Goal: Task Accomplishment & Management: Complete application form

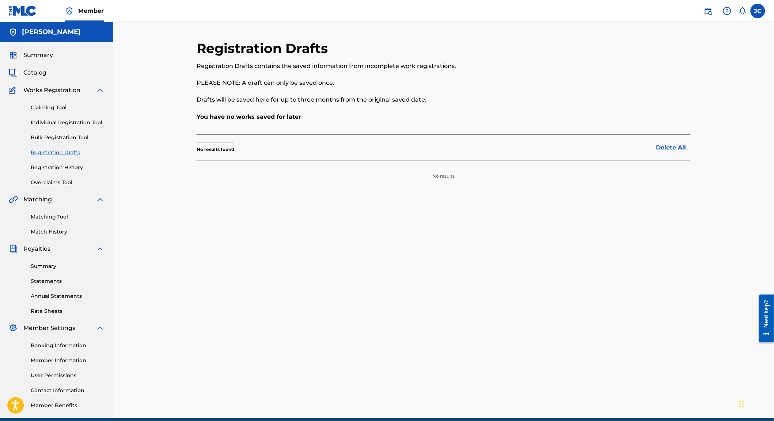
click at [60, 126] on link "Individual Registration Tool" at bounding box center [68, 123] width 74 height 8
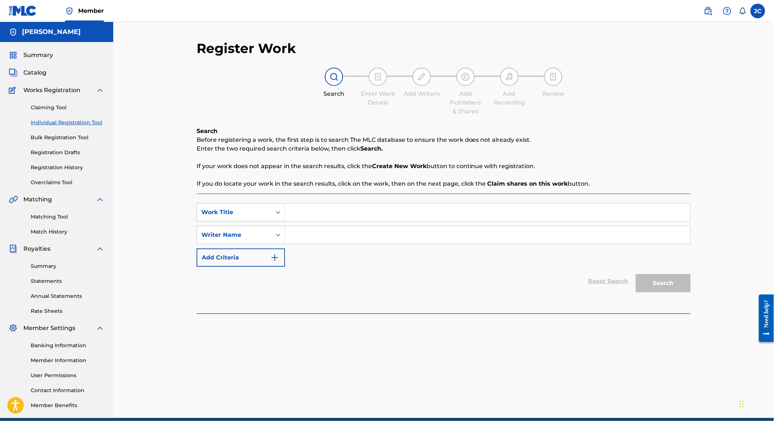
click at [346, 220] on input "Search Form" at bounding box center [487, 213] width 405 height 18
type input "Dance Hall Stories"
click at [346, 237] on input "Search Form" at bounding box center [487, 235] width 405 height 18
type input "[PERSON_NAME]"
click at [675, 292] on button "Search" at bounding box center [663, 283] width 55 height 18
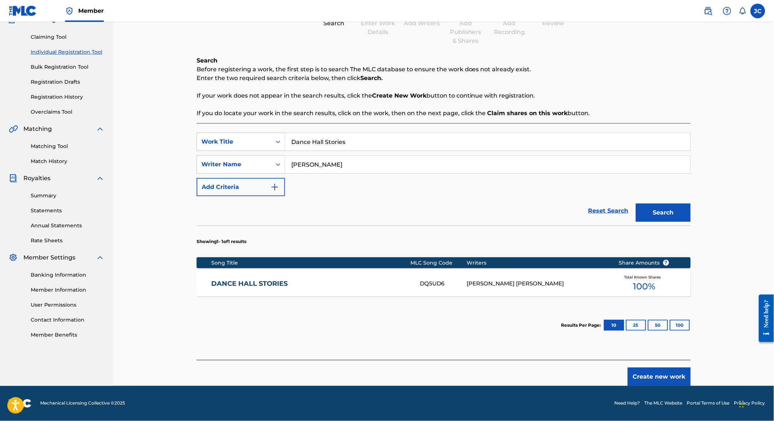
click at [657, 375] on button "Create new work" at bounding box center [659, 377] width 63 height 18
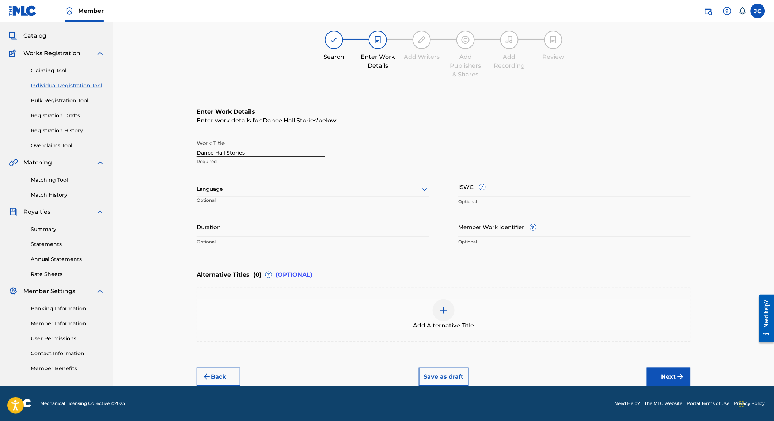
scroll to position [56, 0]
click at [413, 185] on div at bounding box center [313, 189] width 232 height 9
click at [351, 197] on div "English" at bounding box center [313, 205] width 232 height 16
click at [501, 181] on input "ISWC ?" at bounding box center [574, 186] width 232 height 21
click at [492, 179] on input "ISWC ?" at bounding box center [574, 186] width 232 height 21
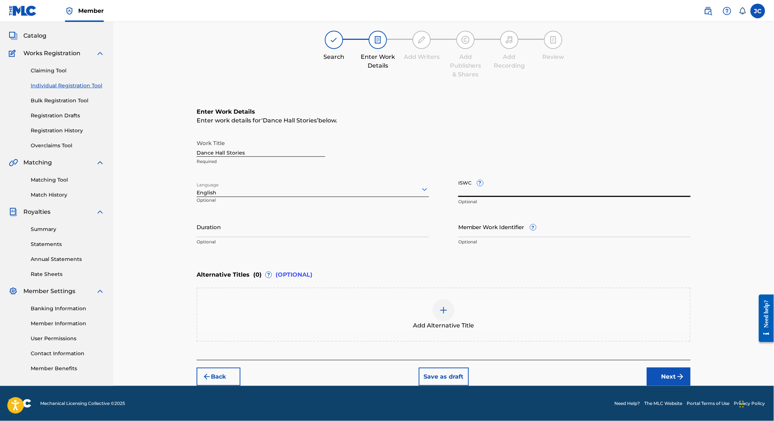
paste input "T3139617617"
type input "T3139617617"
click at [275, 219] on input "Duration" at bounding box center [313, 226] width 232 height 21
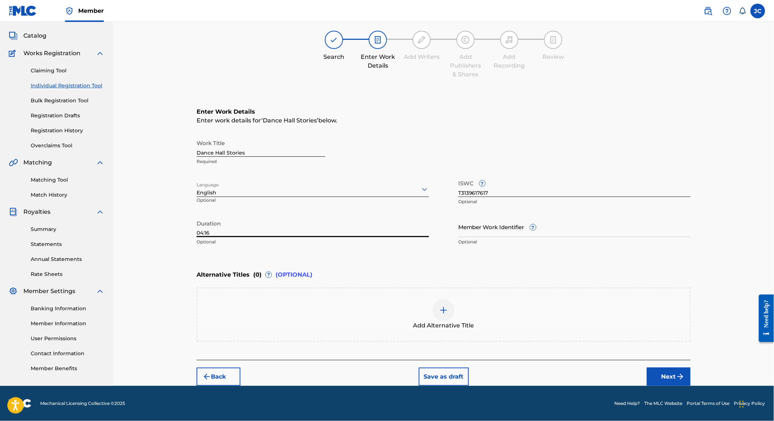
type input "04:16"
click at [486, 223] on input "Member Work Identifier ?" at bounding box center [574, 226] width 232 height 21
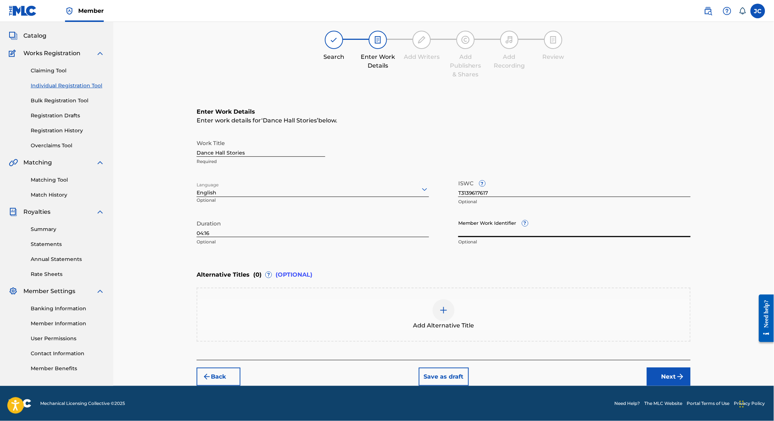
click at [494, 221] on input "Member Work Identifier ?" at bounding box center [574, 226] width 232 height 21
click at [672, 378] on button "Next" at bounding box center [669, 377] width 44 height 18
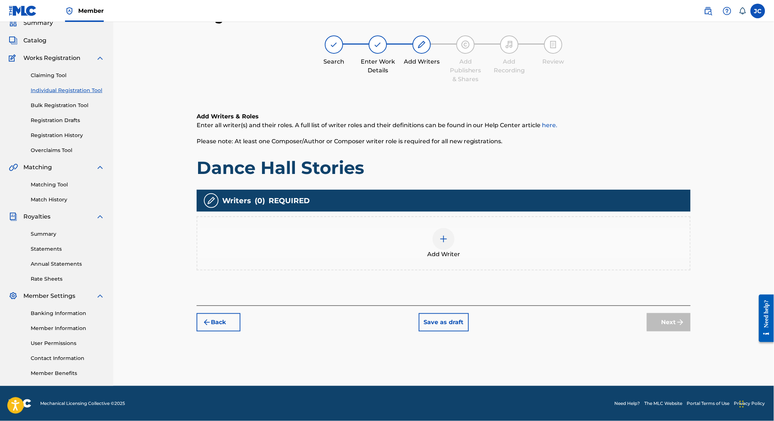
click at [440, 239] on div at bounding box center [444, 239] width 22 height 22
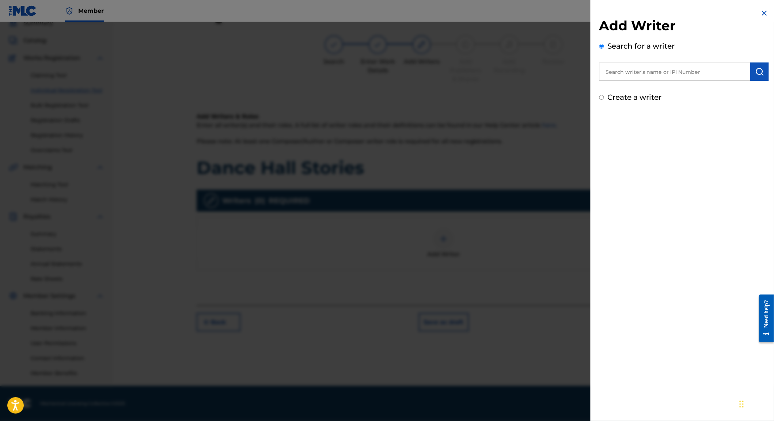
click at [635, 73] on input "text" at bounding box center [674, 71] width 151 height 18
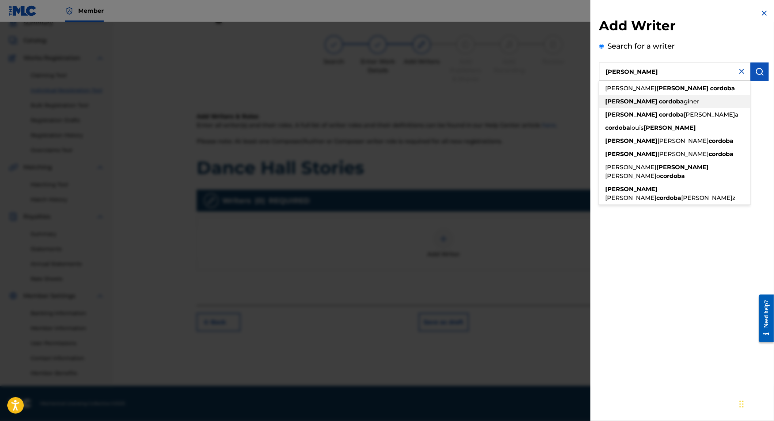
click at [626, 108] on div "[PERSON_NAME] [PERSON_NAME]" at bounding box center [674, 101] width 151 height 13
type input "[PERSON_NAME]a[PERSON_NAME]r"
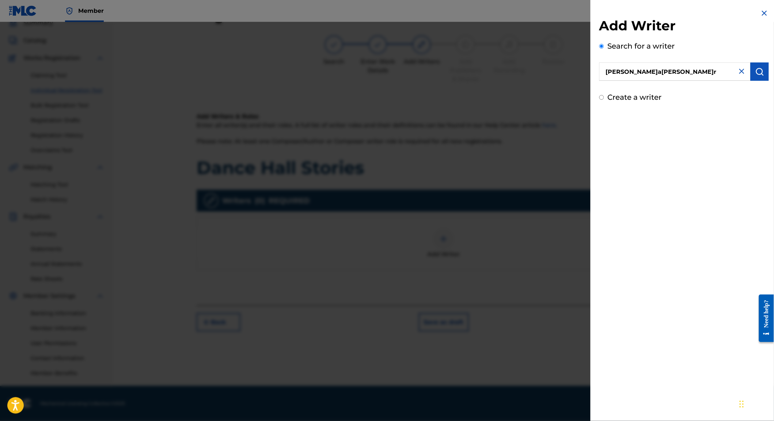
click at [751, 76] on button "submit" at bounding box center [759, 71] width 18 height 18
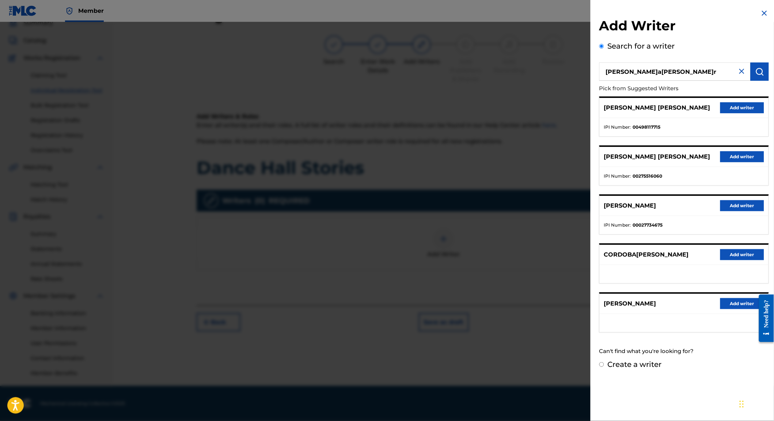
click at [734, 162] on button "Add writer" at bounding box center [742, 156] width 44 height 11
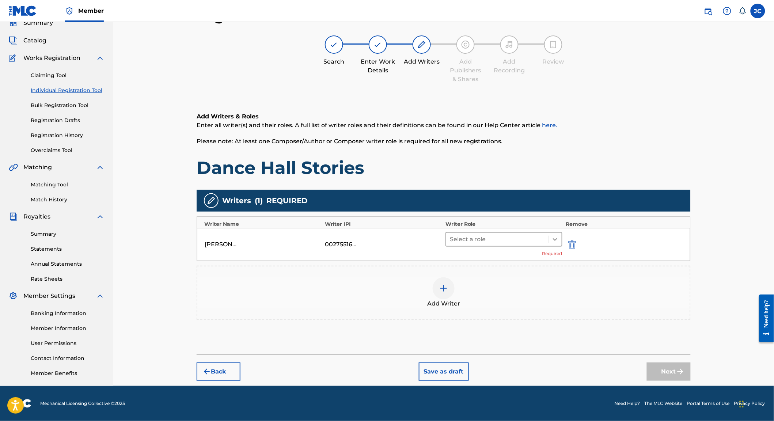
click at [557, 238] on icon at bounding box center [555, 239] width 4 height 3
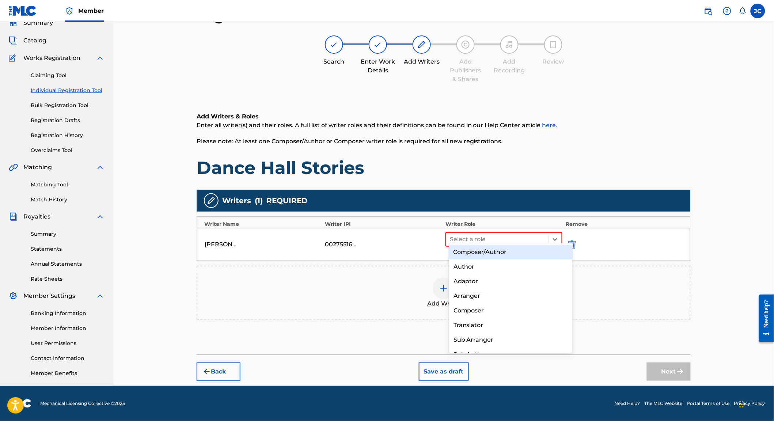
click at [529, 254] on div "Composer/Author" at bounding box center [511, 252] width 124 height 15
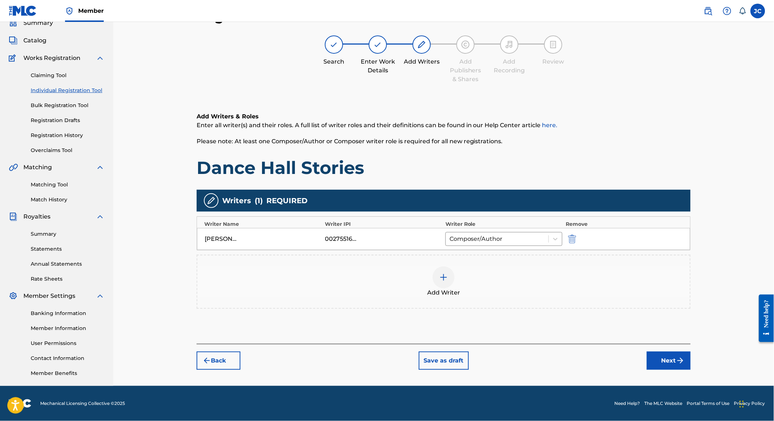
click at [691, 362] on button "Next" at bounding box center [669, 360] width 44 height 18
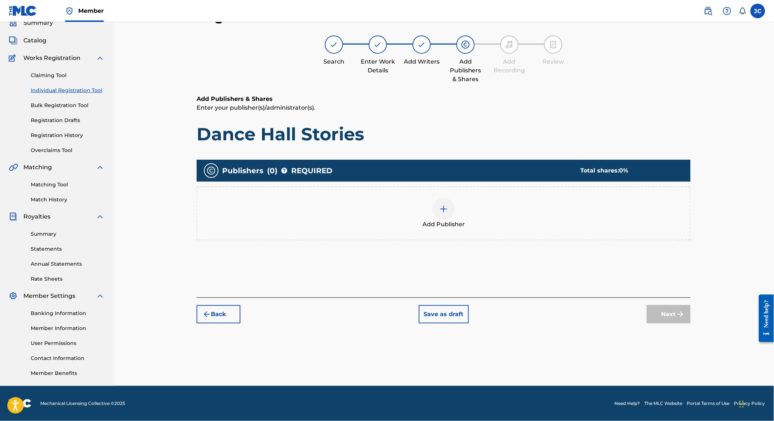
scroll to position [33, 0]
click at [438, 226] on span "Add Publisher" at bounding box center [443, 224] width 42 height 9
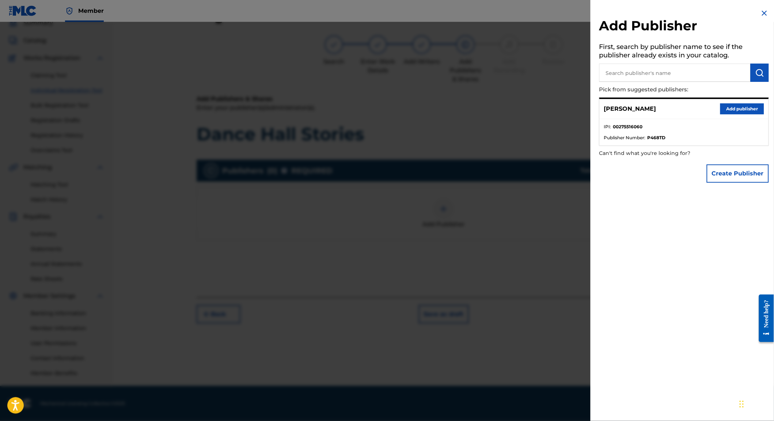
click at [735, 113] on button "Add publisher" at bounding box center [742, 108] width 44 height 11
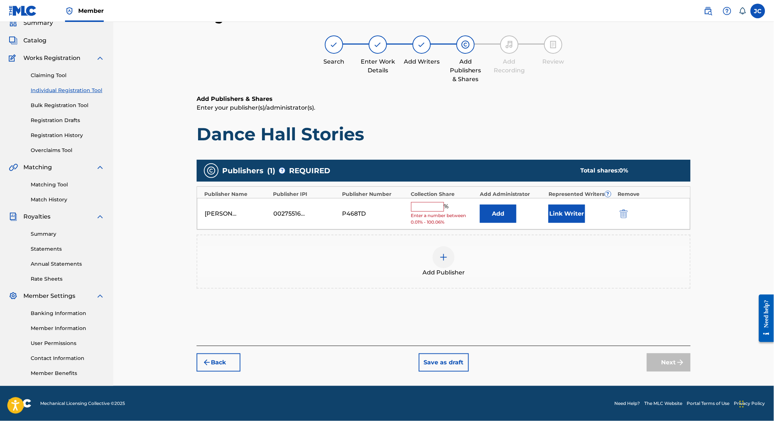
click at [420, 211] on input "text" at bounding box center [427, 206] width 33 height 9
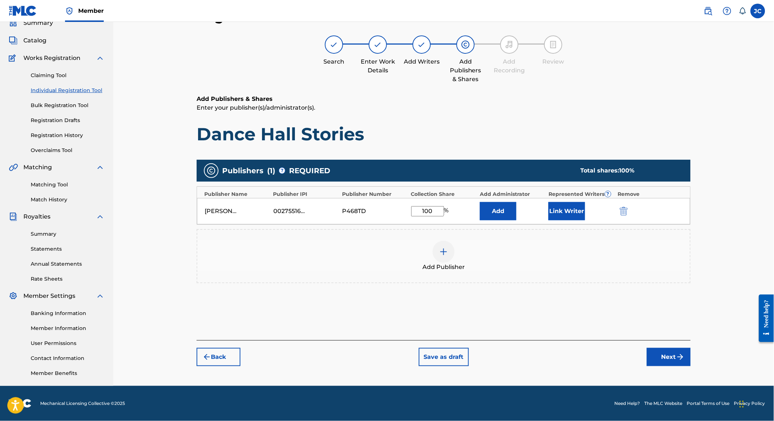
type input "100"
click at [497, 211] on button "Add" at bounding box center [498, 211] width 37 height 18
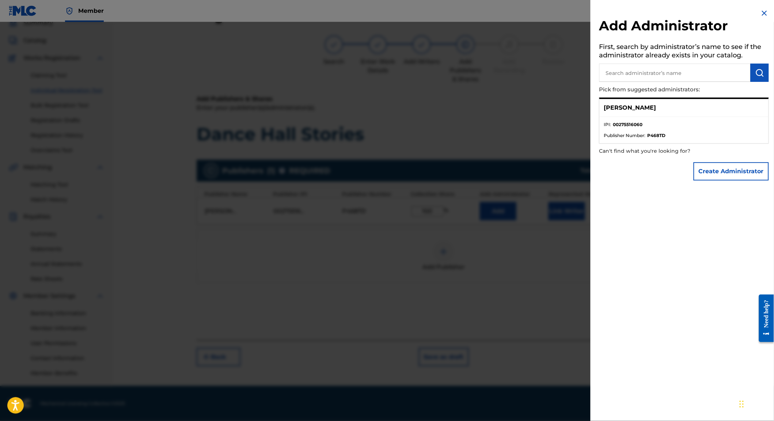
click at [632, 77] on input "text" at bounding box center [674, 73] width 151 height 18
type input "songtrus"
click at [756, 75] on img "submit" at bounding box center [759, 72] width 9 height 9
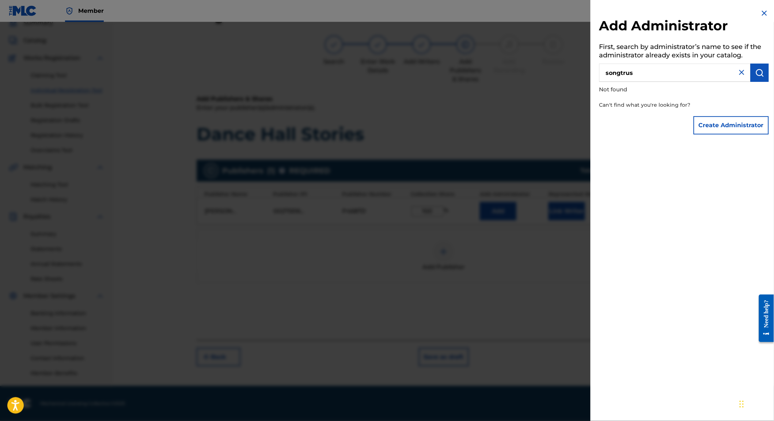
click at [765, 14] on img at bounding box center [764, 13] width 9 height 9
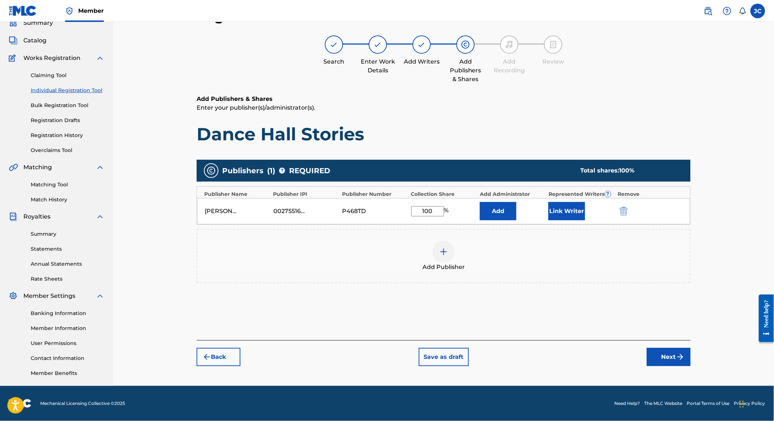
click at [687, 366] on button "Next" at bounding box center [669, 357] width 44 height 18
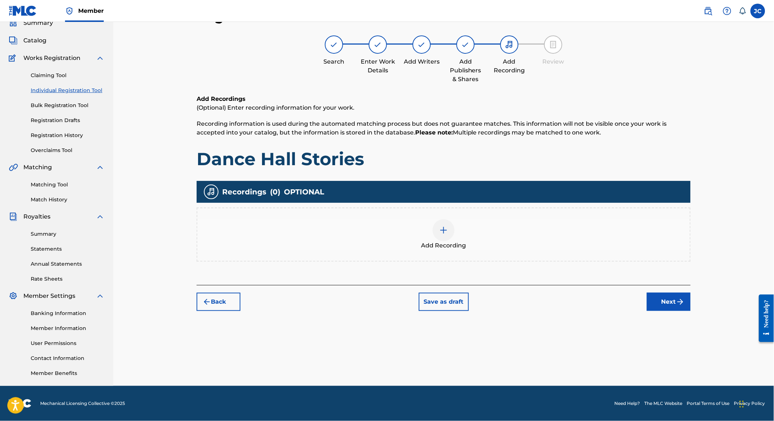
click at [684, 311] on button "Next" at bounding box center [669, 302] width 44 height 18
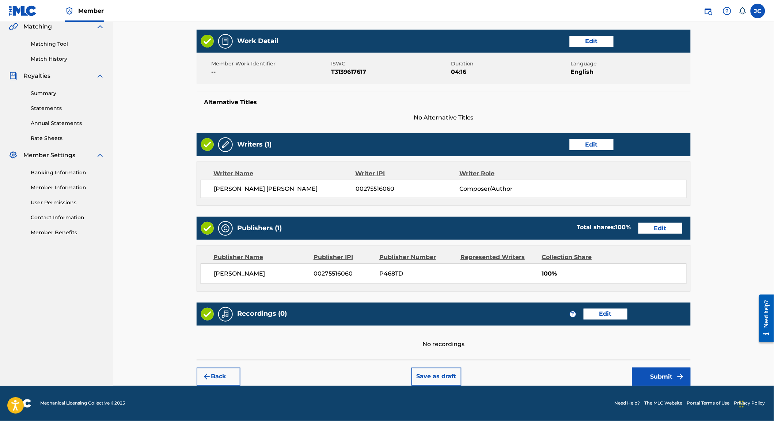
scroll to position [185, 0]
click at [681, 369] on button "Submit" at bounding box center [661, 377] width 58 height 18
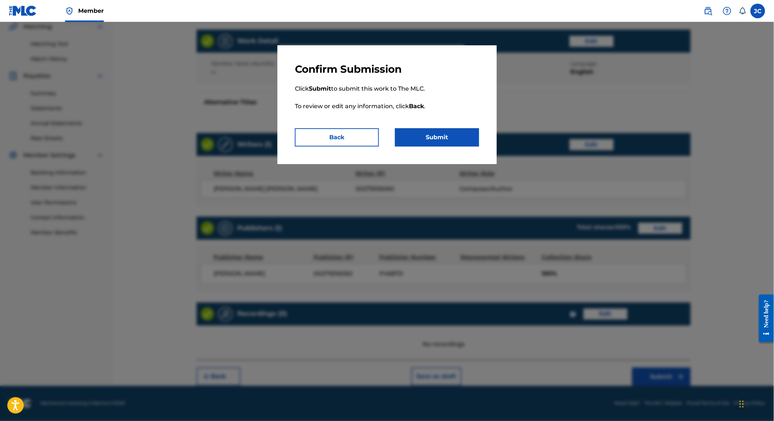
click at [467, 142] on button "Submit" at bounding box center [437, 137] width 84 height 18
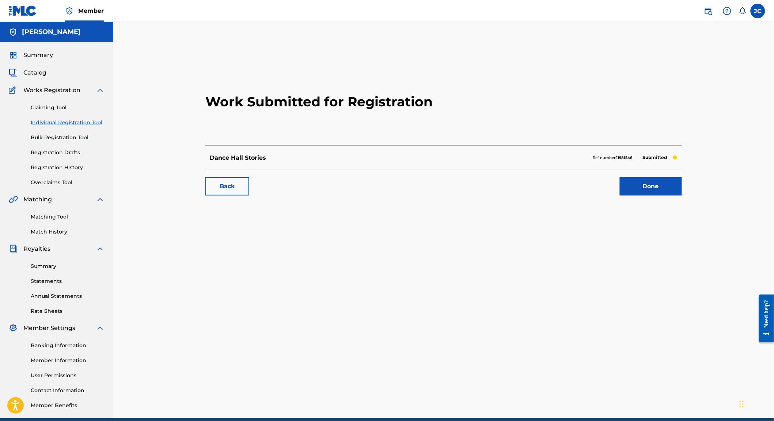
click at [69, 156] on link "Registration Drafts" at bounding box center [68, 153] width 74 height 8
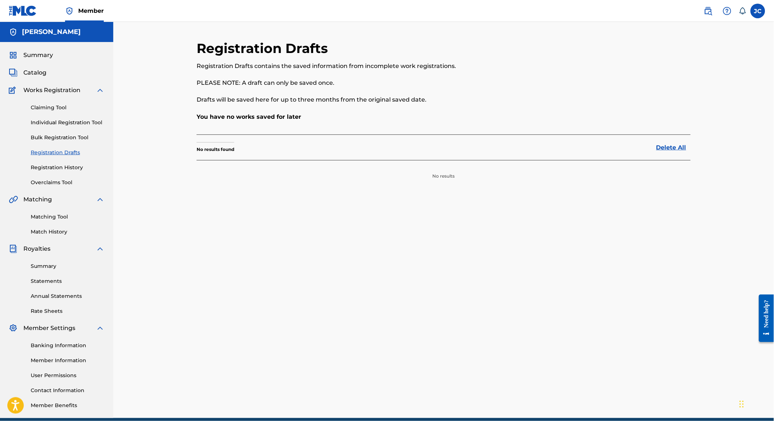
click at [762, 14] on label at bounding box center [757, 11] width 15 height 15
click at [758, 11] on input "[PERSON_NAME] Córdoba [EMAIL_ADDRESS][DOMAIN_NAME] Notification Preferences Pro…" at bounding box center [758, 11] width 0 height 0
click at [38, 111] on link "Claiming Tool" at bounding box center [68, 108] width 74 height 8
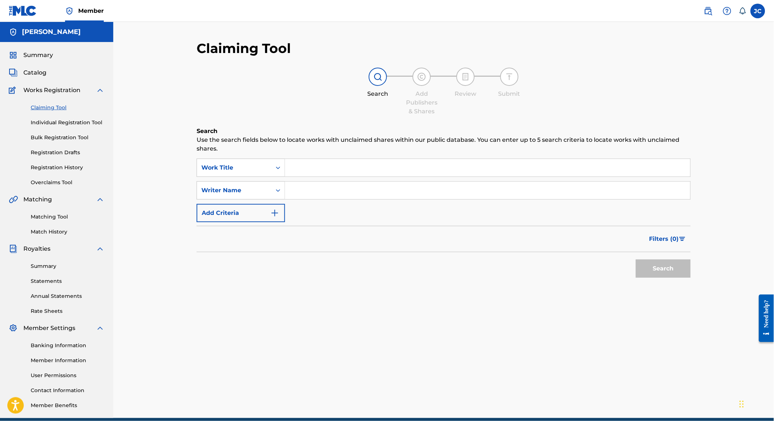
click at [55, 72] on div "Catalog" at bounding box center [57, 72] width 96 height 9
click at [36, 81] on div "Summary Catalog Works Registration Claiming Tool Individual Registration Tool B…" at bounding box center [56, 230] width 113 height 376
click at [36, 73] on span "Catalog" at bounding box center [34, 72] width 23 height 9
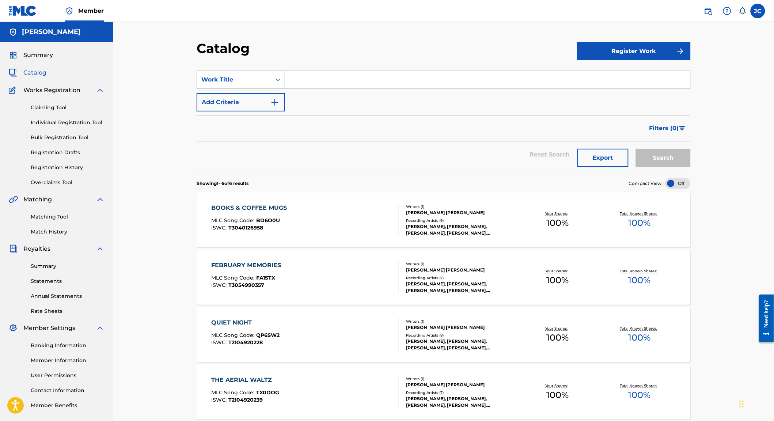
click at [312, 86] on input "Search Form" at bounding box center [487, 80] width 405 height 18
type input "Dance Hall"
click at [679, 166] on button "Search" at bounding box center [663, 158] width 55 height 18
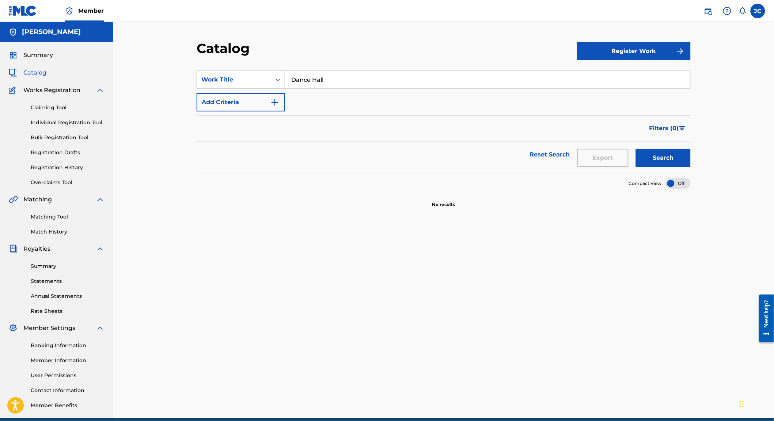
click at [30, 60] on span "Summary" at bounding box center [38, 55] width 30 height 9
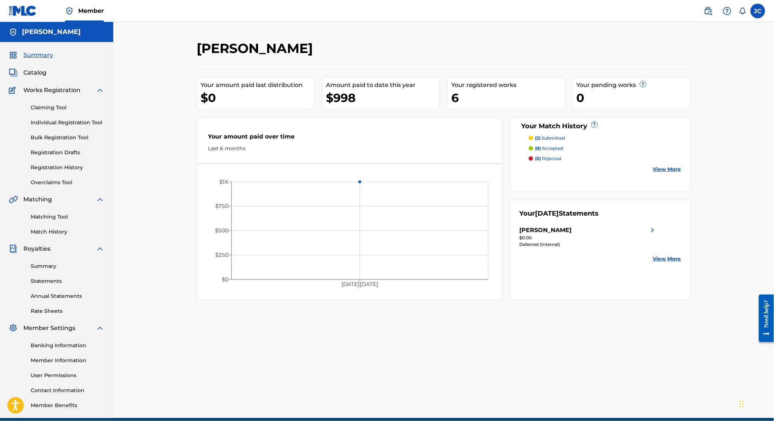
click at [681, 173] on link "View More" at bounding box center [667, 170] width 28 height 8
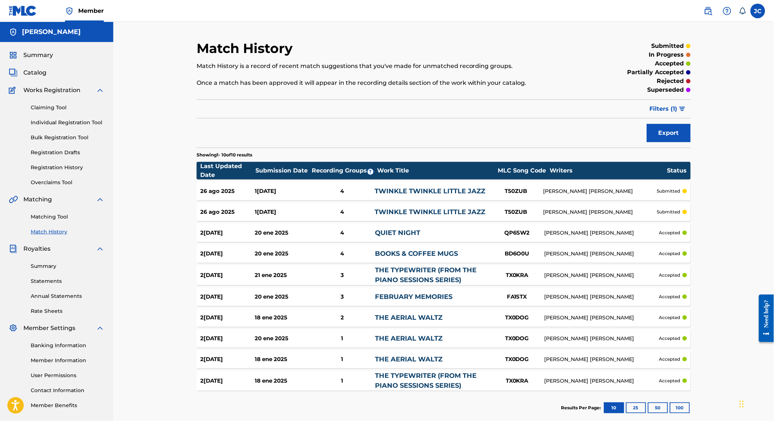
click at [677, 113] on span "Filters ( 1 )" at bounding box center [664, 108] width 28 height 9
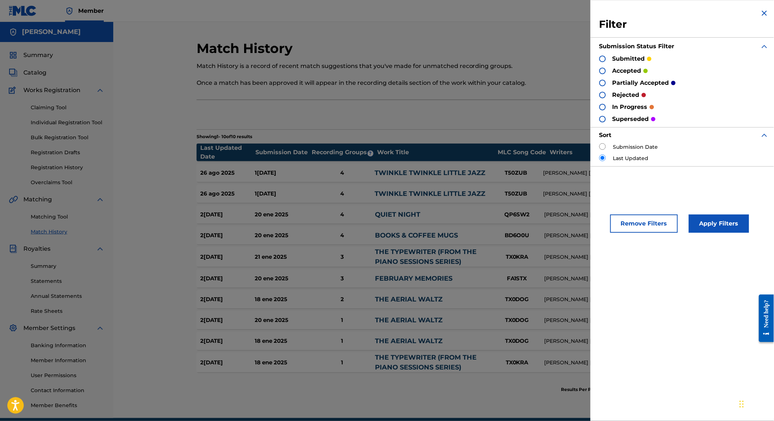
click at [599, 148] on input "radio" at bounding box center [602, 146] width 7 height 7
radio input "true"
click at [599, 60] on div at bounding box center [602, 59] width 7 height 7
click at [599, 71] on div at bounding box center [602, 71] width 7 height 7
drag, startPoint x: 593, startPoint y: 84, endPoint x: 593, endPoint y: 92, distance: 7.7
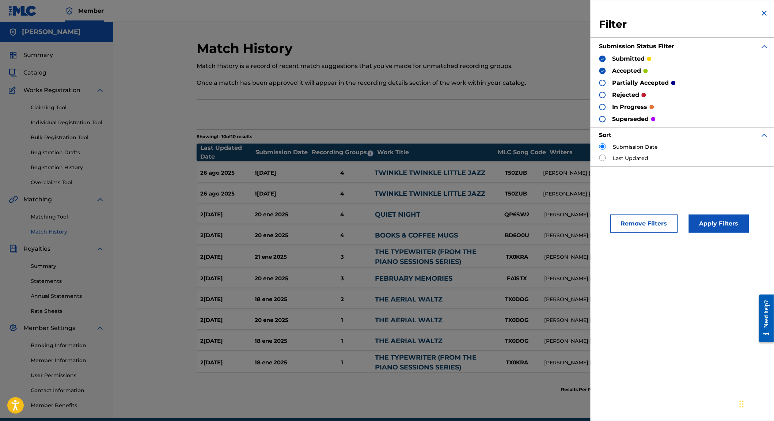
click at [599, 84] on div at bounding box center [602, 83] width 7 height 7
click at [599, 94] on div at bounding box center [602, 95] width 7 height 7
click at [599, 108] on div at bounding box center [602, 107] width 7 height 7
click at [599, 120] on div at bounding box center [602, 119] width 7 height 7
click at [717, 228] on button "Apply Filters" at bounding box center [719, 223] width 60 height 18
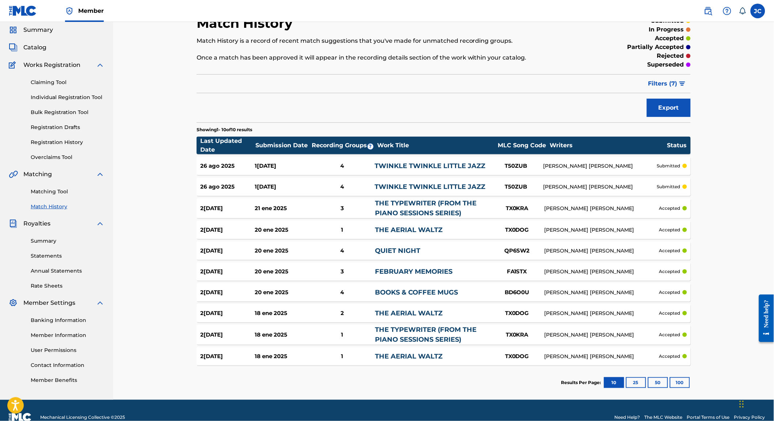
scroll to position [28, 0]
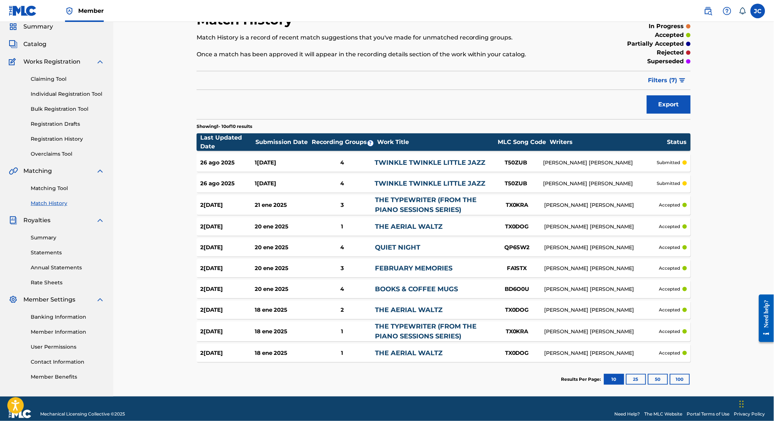
click at [646, 385] on button "25" at bounding box center [636, 379] width 20 height 11
click at [668, 385] on button "50" at bounding box center [658, 379] width 20 height 11
click at [690, 385] on button "100" at bounding box center [680, 379] width 20 height 11
click at [469, 162] on link "TWINKLE TWINKLE LITTLE JAZZ" at bounding box center [430, 163] width 111 height 8
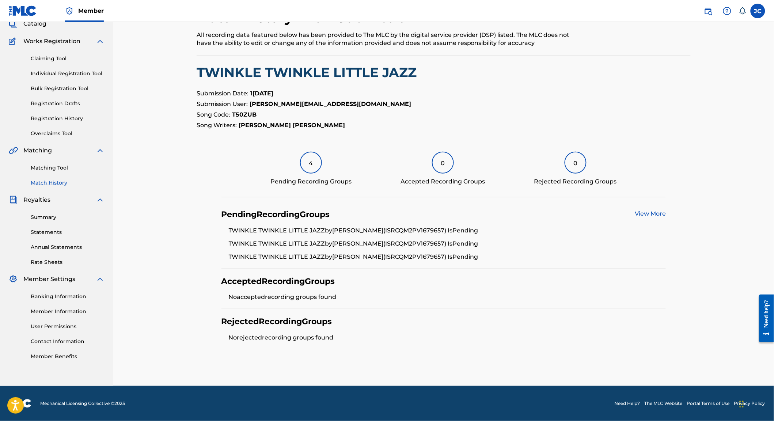
scroll to position [64, 0]
click at [666, 210] on link "View More" at bounding box center [650, 213] width 31 height 7
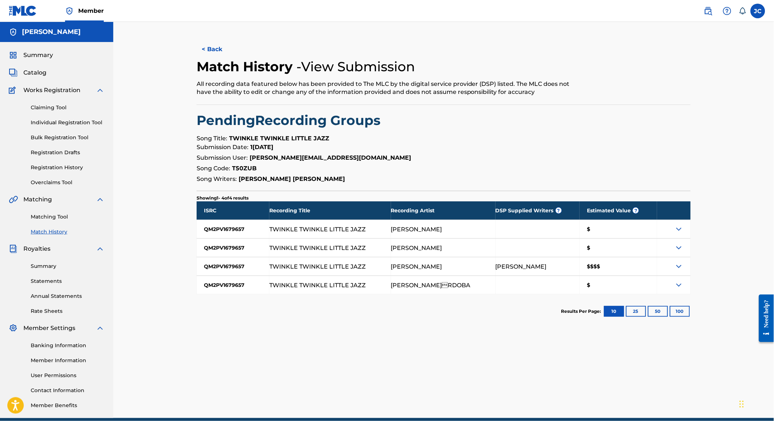
click at [35, 221] on link "Matching Tool" at bounding box center [68, 217] width 74 height 8
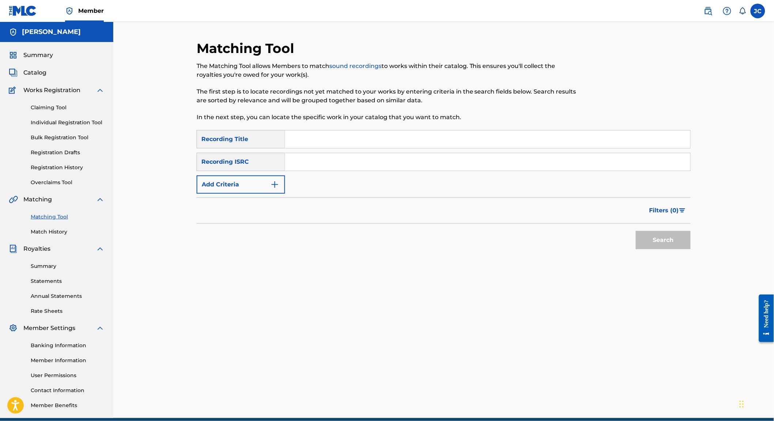
click at [332, 143] on input "Search Form" at bounding box center [487, 139] width 405 height 18
type input "Dance Hall Stories"
click at [691, 249] on button "Search" at bounding box center [663, 240] width 55 height 18
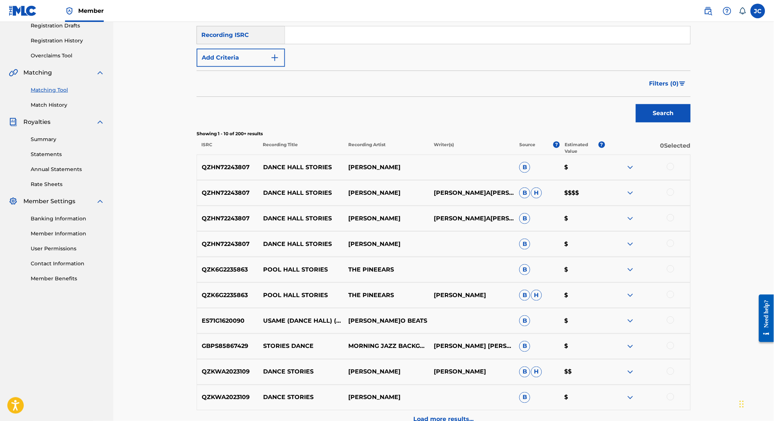
scroll to position [128, 0]
click at [635, 197] on img at bounding box center [630, 192] width 9 height 9
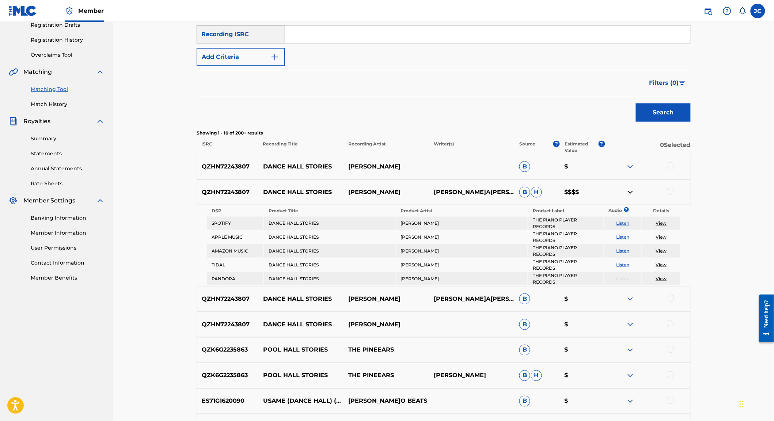
click at [688, 197] on div at bounding box center [647, 192] width 85 height 9
click at [674, 195] on div at bounding box center [670, 191] width 7 height 7
click at [534, 356] on button "Match 1 Group" at bounding box center [513, 361] width 81 height 18
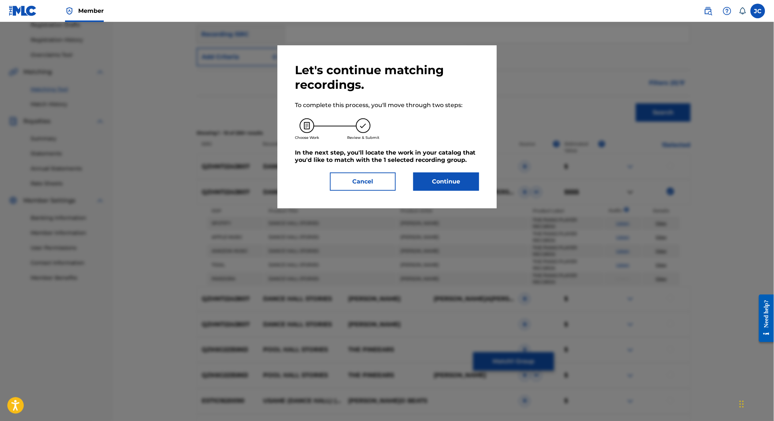
click at [445, 179] on button "Continue" at bounding box center [446, 181] width 66 height 18
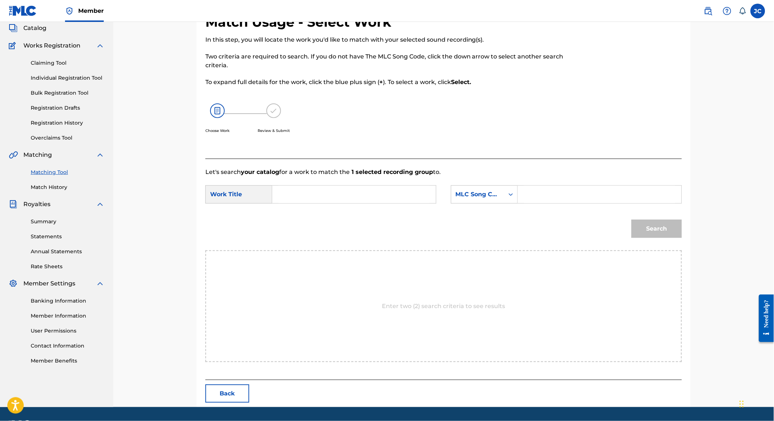
click at [333, 191] on input "Search Form" at bounding box center [353, 195] width 151 height 18
type input "Dance Hall Stories"
click at [578, 198] on input "Search Form" at bounding box center [599, 195] width 151 height 18
click at [500, 194] on div "MLC Song Code" at bounding box center [478, 194] width 44 height 9
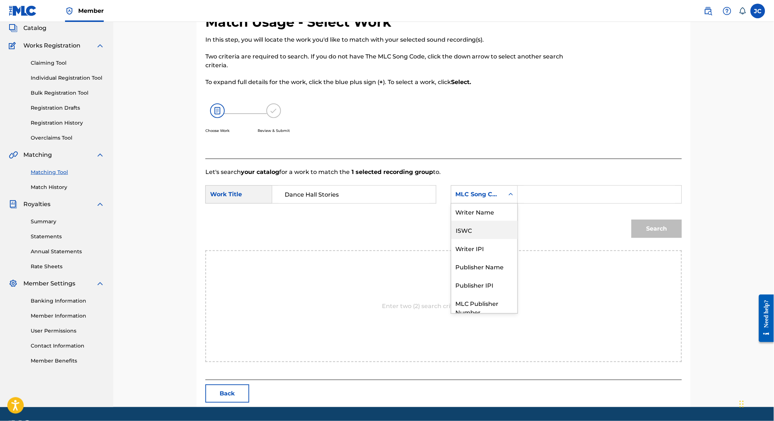
click at [471, 233] on div "ISWC" at bounding box center [484, 230] width 66 height 18
click at [548, 199] on input "Search Form" at bounding box center [599, 195] width 151 height 18
paste input "T3139617617"
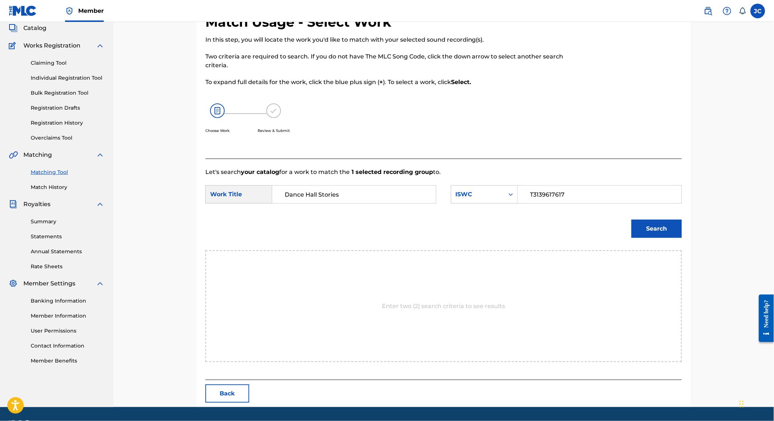
type input "T3139617617"
click at [682, 232] on button "Search" at bounding box center [656, 229] width 50 height 18
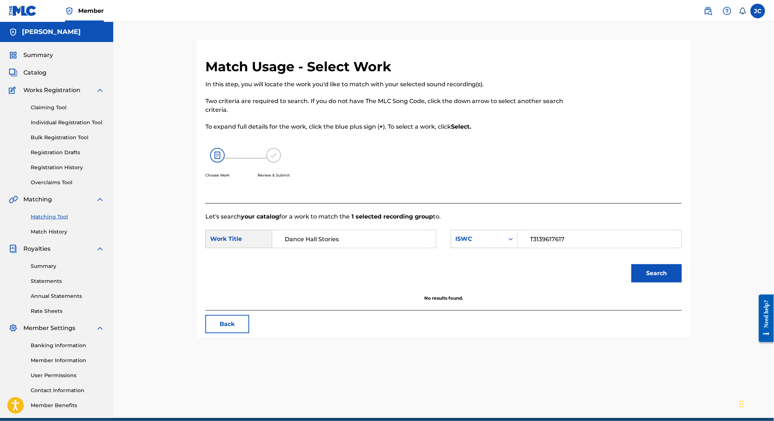
scroll to position [0, 0]
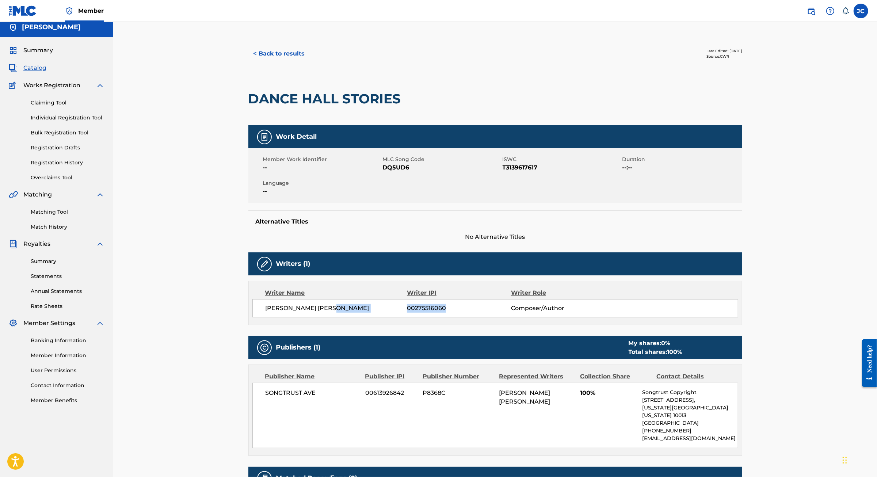
scroll to position [6, 0]
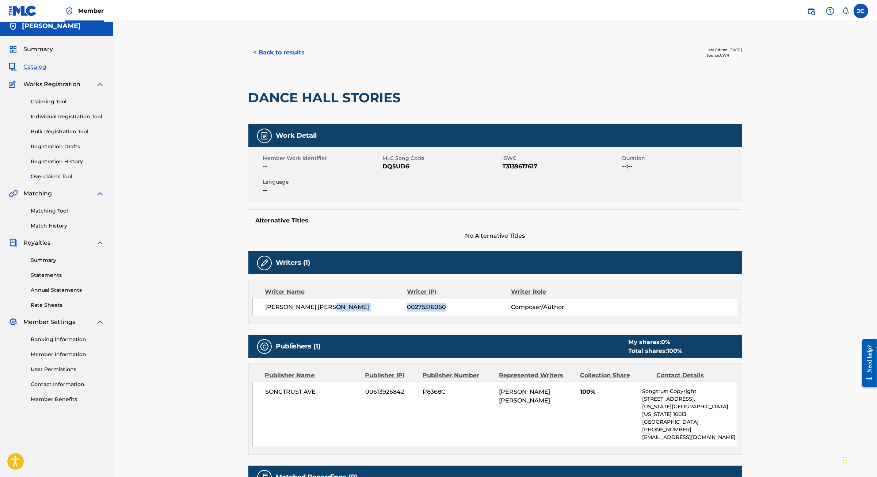
click at [63, 121] on link "Individual Registration Tool" at bounding box center [68, 117] width 74 height 8
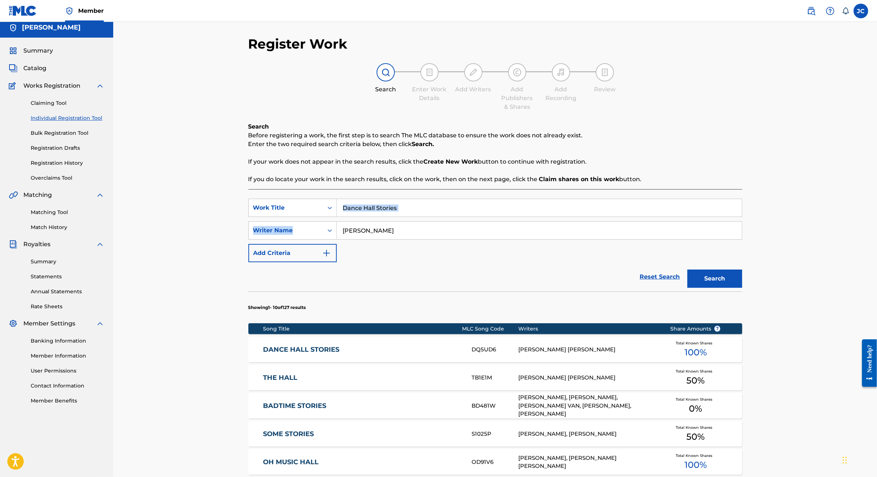
drag, startPoint x: 400, startPoint y: 234, endPoint x: 384, endPoint y: 218, distance: 22.5
click at [397, 232] on div "SearchWithCriteriadf3df7ed-5405-4c9d-b4b2-bc4c410aca63 Work Title Dance Hall St…" at bounding box center [495, 231] width 494 height 64
click at [392, 217] on input "Dance Hall Stories" at bounding box center [539, 208] width 405 height 18
drag, startPoint x: 392, startPoint y: 228, endPoint x: 319, endPoint y: 225, distance: 73.1
click at [337, 217] on input "Dance Hall Stories" at bounding box center [539, 208] width 405 height 18
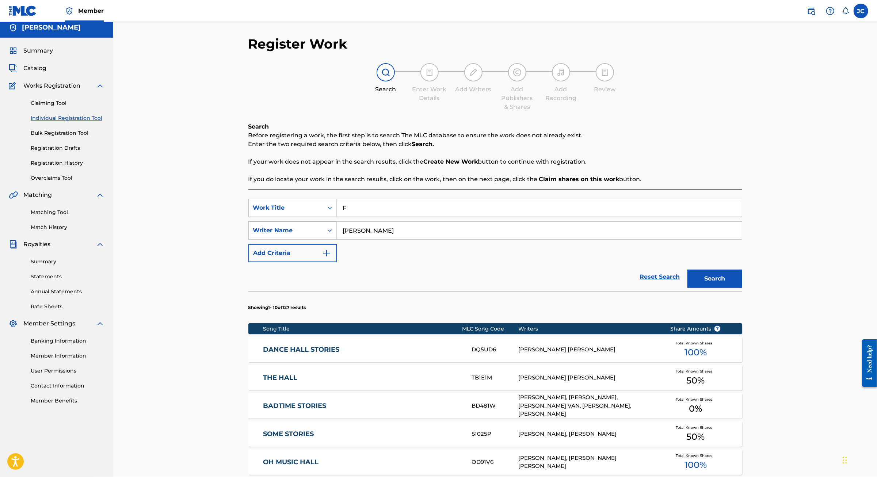
scroll to position [4, 0]
click at [344, 228] on strong "february" at bounding box center [356, 224] width 26 height 7
type input "february memories"
click at [742, 288] on button "Search" at bounding box center [715, 279] width 55 height 18
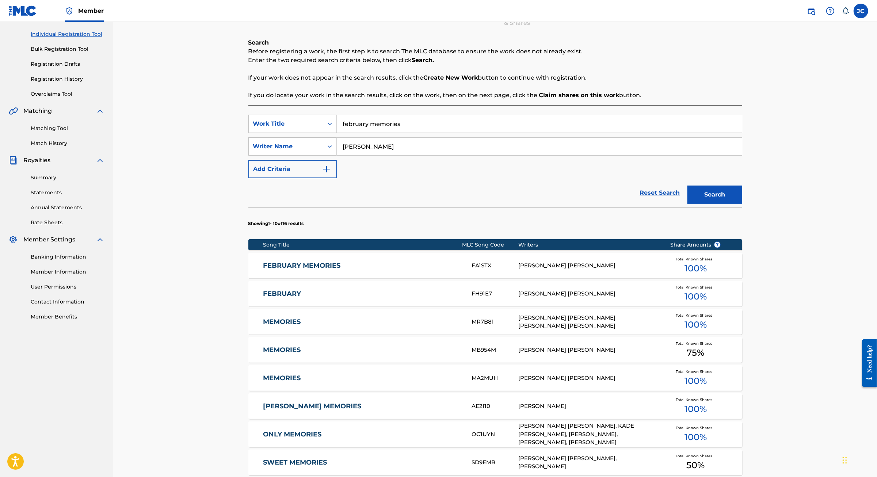
scroll to position [92, 0]
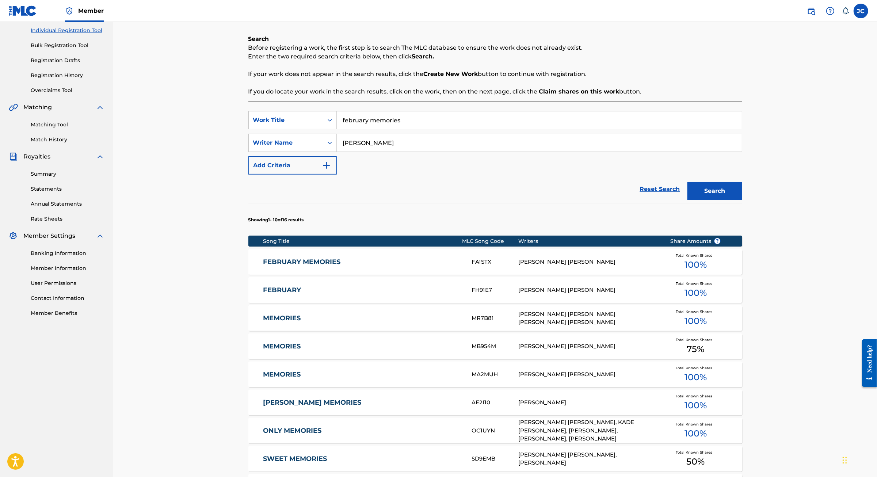
click at [565, 266] on div "[PERSON_NAME] [PERSON_NAME]" at bounding box center [588, 262] width 141 height 8
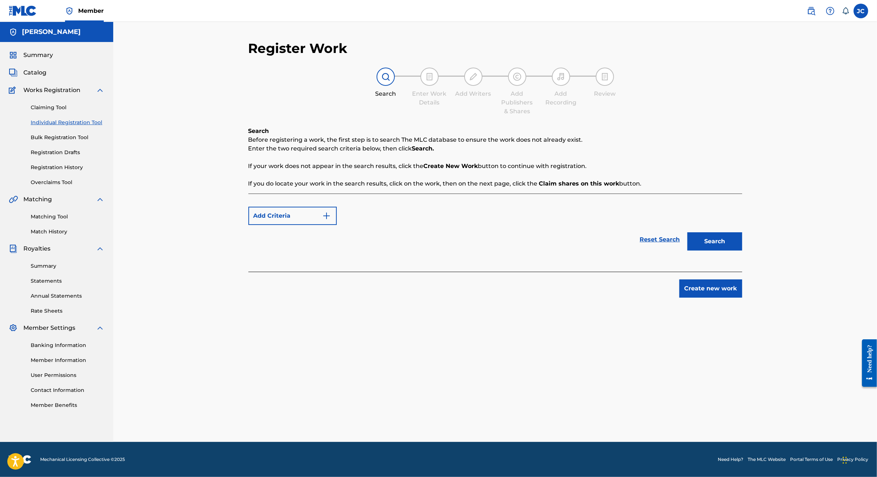
scroll to position [34, 0]
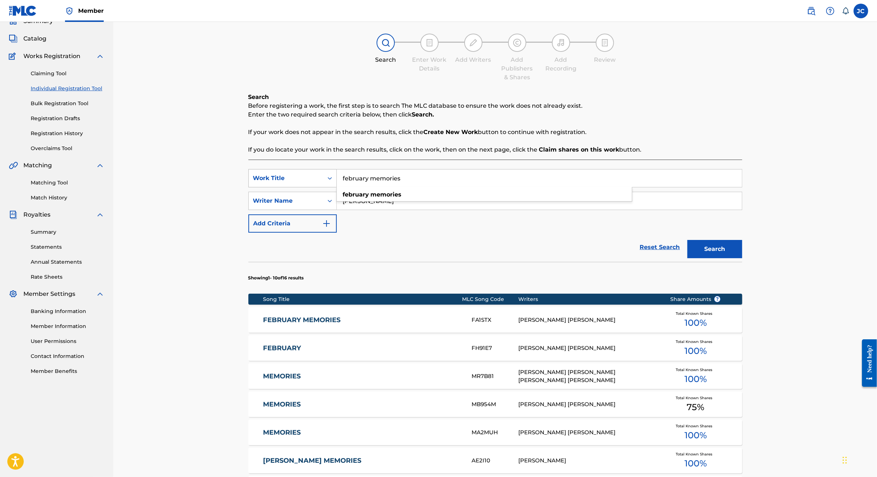
drag, startPoint x: 379, startPoint y: 195, endPoint x: 303, endPoint y: 195, distance: 76.0
click at [303, 187] on div "SearchWithCriteriadf3df7ed-5405-4c9d-b4b2-bc4c410aca63 Work Title february memo…" at bounding box center [495, 178] width 494 height 18
type input "Pilita"
click at [454, 210] on input "[PERSON_NAME]" at bounding box center [539, 201] width 405 height 18
type input "[PERSON_NAME]"
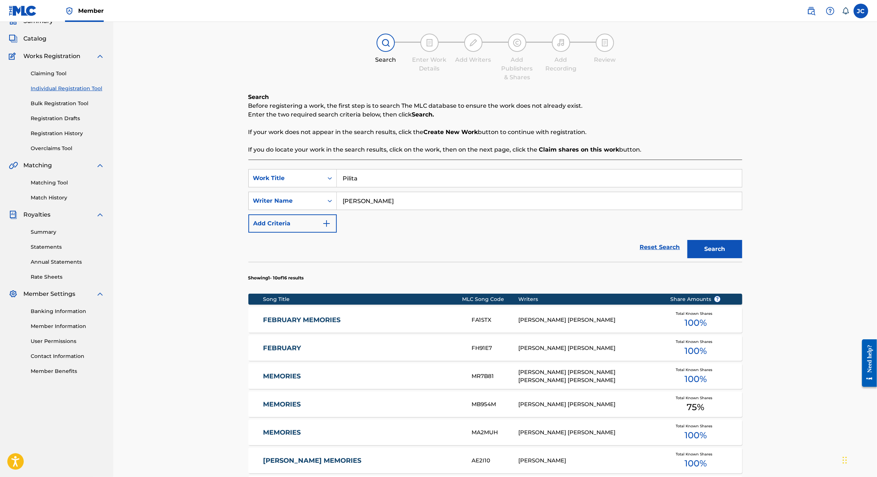
click at [742, 258] on button "Search" at bounding box center [715, 249] width 55 height 18
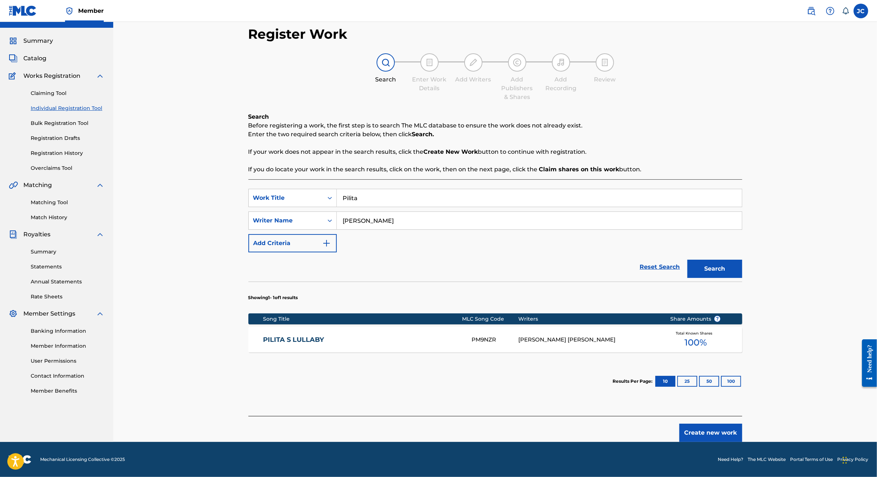
click at [263, 344] on link "PILITA S LULLABY" at bounding box center [362, 340] width 199 height 8
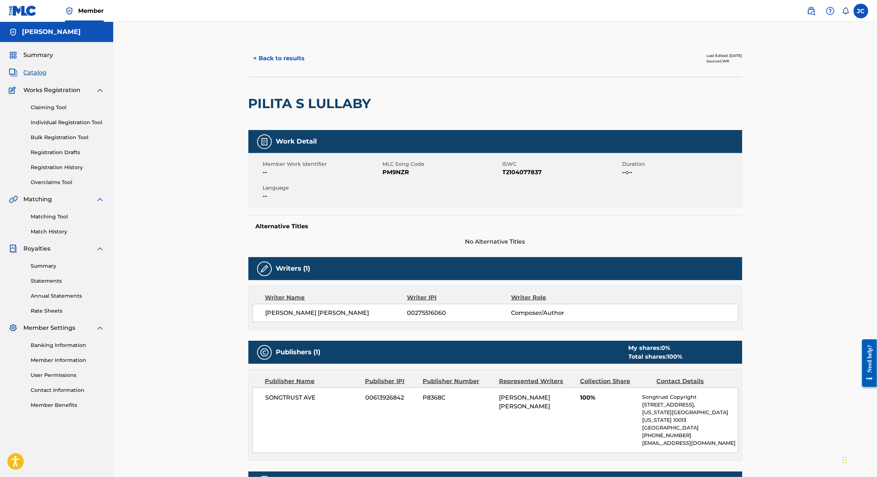
click at [89, 126] on link "Individual Registration Tool" at bounding box center [68, 123] width 74 height 8
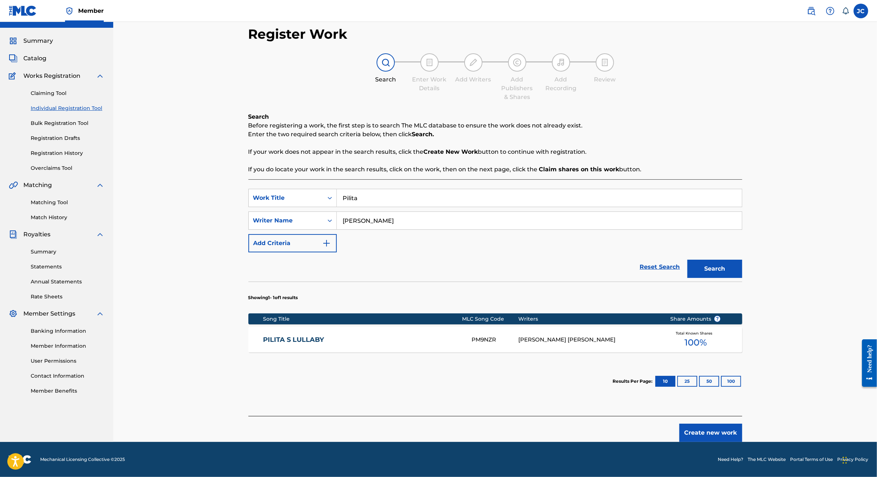
scroll to position [76, 0]
click at [742, 428] on button "Create new work" at bounding box center [711, 433] width 63 height 18
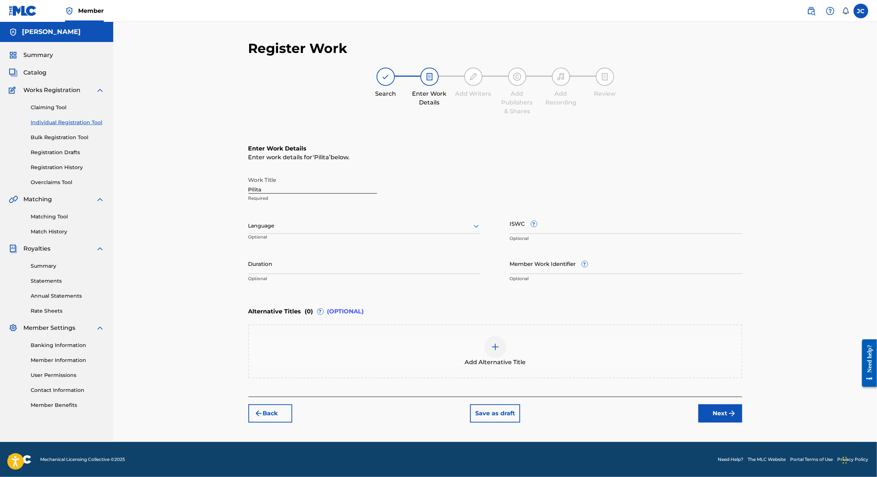
scroll to position [52, 0]
click at [251, 173] on input "Pilita" at bounding box center [312, 183] width 129 height 21
drag, startPoint x: 231, startPoint y: 158, endPoint x: 186, endPoint y: 156, distance: 45.0
click at [186, 156] on div "Register Work Search Enter Work Details Add Writers Add Publishers & Shares Add…" at bounding box center [495, 232] width 764 height 420
paste input "´s Lullaby"
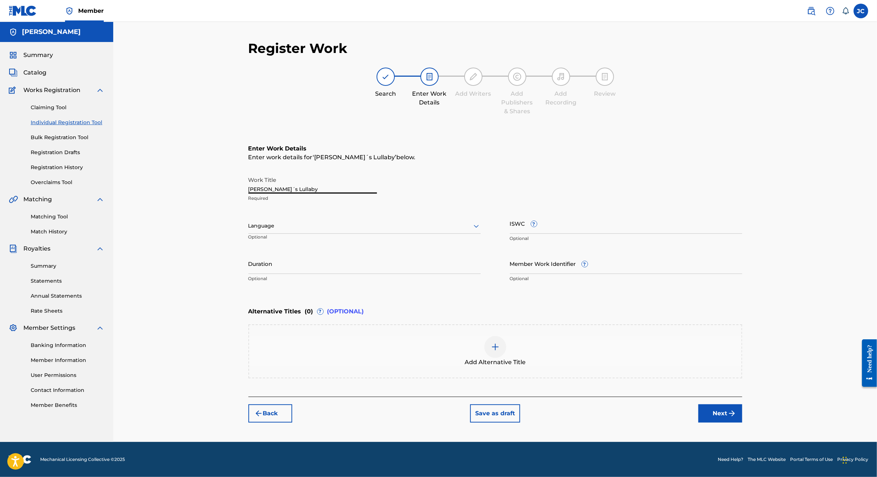
type input "Pilita´s Lullaby"
click at [433, 221] on div at bounding box center [364, 225] width 232 height 9
click at [392, 234] on div "English" at bounding box center [365, 242] width 232 height 16
click at [638, 213] on input "ISWC ?" at bounding box center [626, 223] width 232 height 21
paste input "T2104077837"
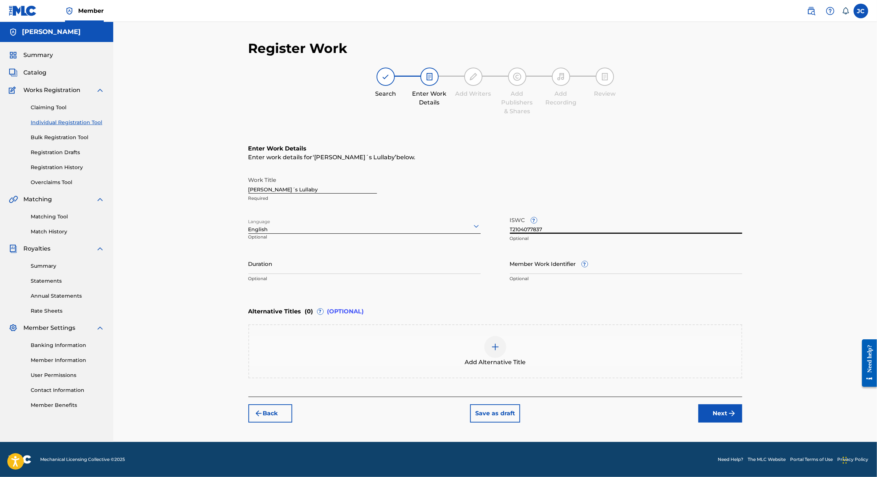
type input "T2104077837"
click at [248, 253] on input "Duration" at bounding box center [364, 263] width 232 height 21
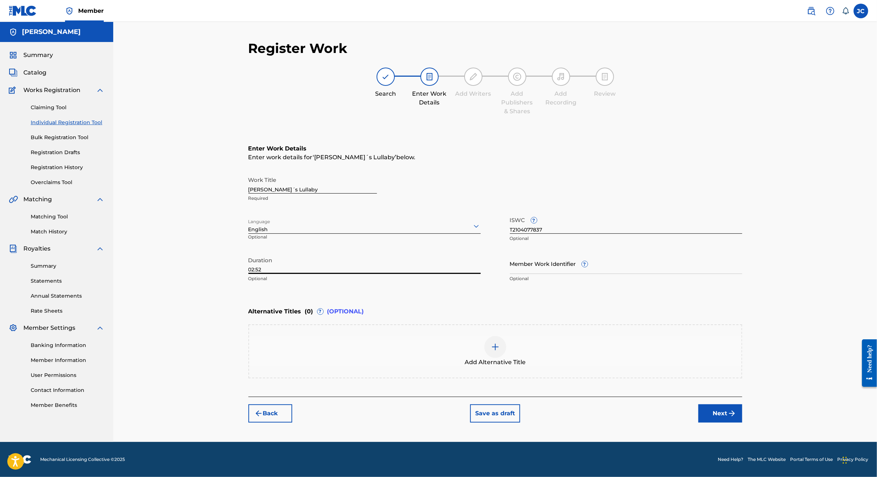
type input "02:52"
click at [570, 253] on input "Member Work Identifier ?" at bounding box center [626, 263] width 232 height 21
click at [737, 418] on img "submit" at bounding box center [732, 413] width 9 height 9
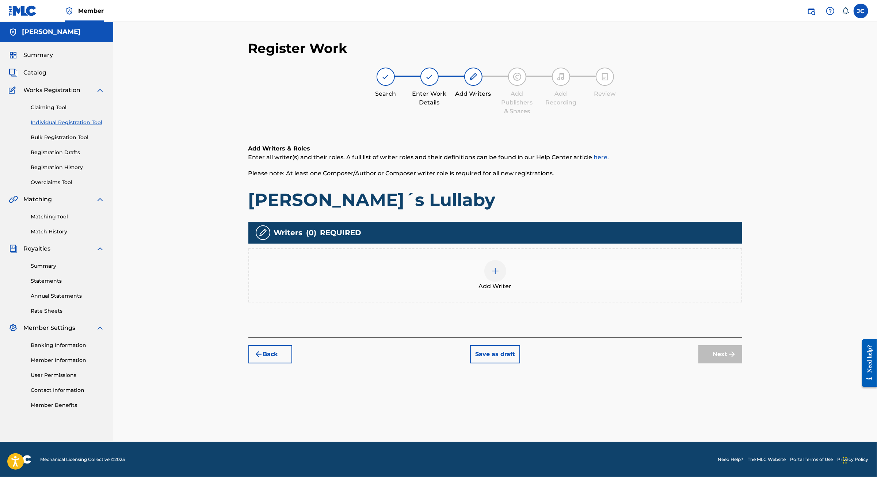
scroll to position [34, 0]
click at [498, 268] on div at bounding box center [495, 271] width 22 height 22
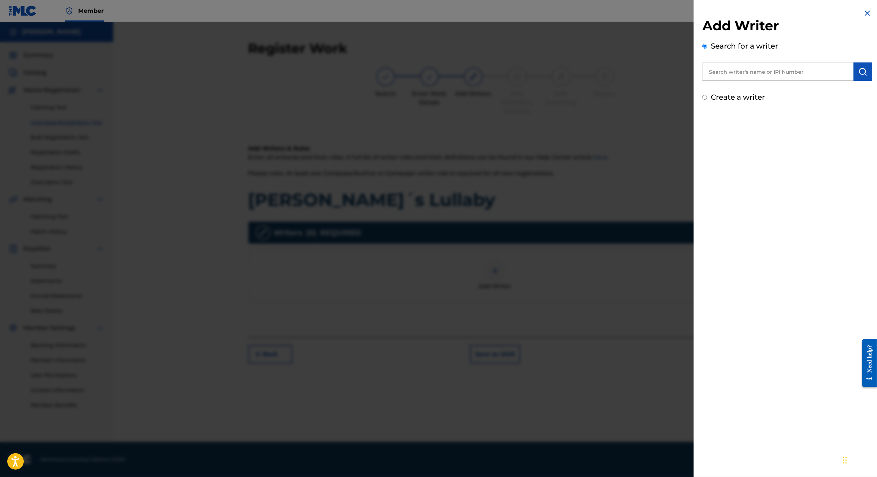
click at [703, 81] on input "text" at bounding box center [778, 71] width 151 height 18
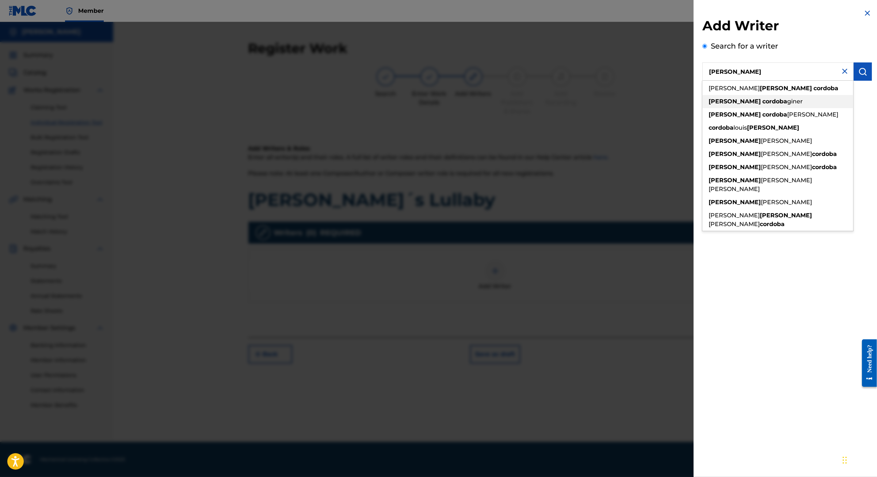
click at [757, 108] on div "[PERSON_NAME] [PERSON_NAME]" at bounding box center [778, 101] width 151 height 13
type input "[PERSON_NAME]a[PERSON_NAME]r"
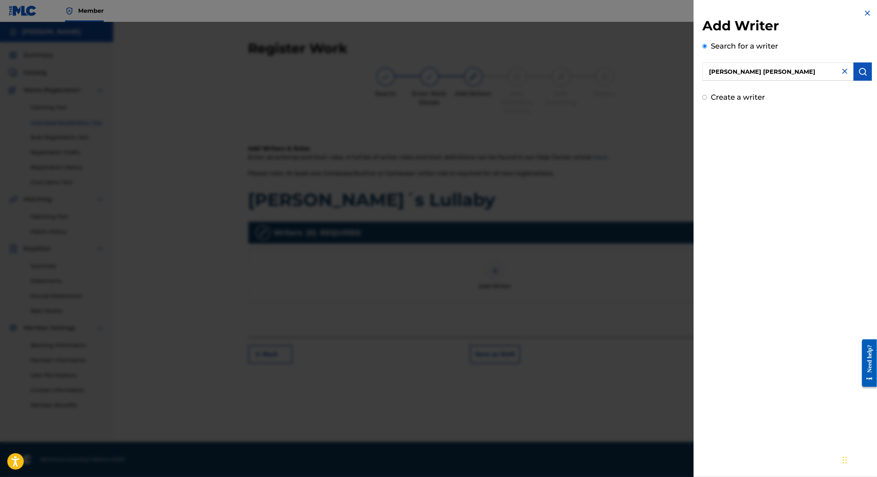
click at [864, 81] on button "submit" at bounding box center [863, 71] width 18 height 18
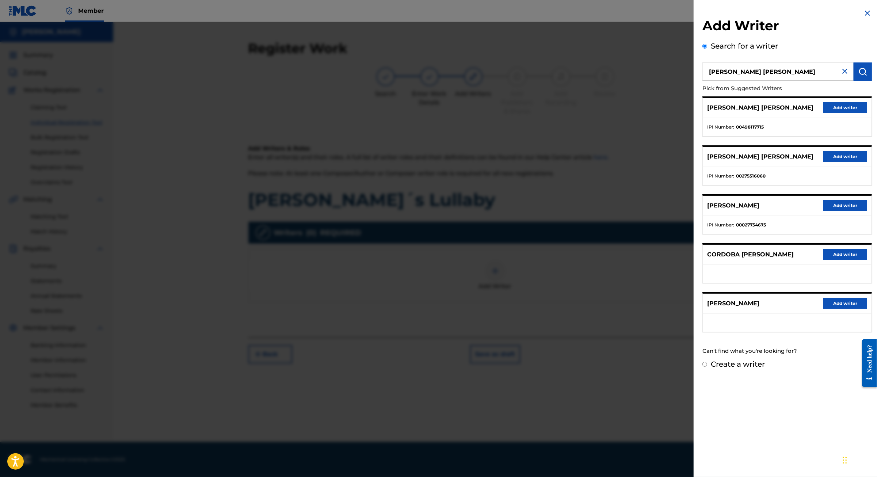
click at [850, 162] on button "Add writer" at bounding box center [846, 156] width 44 height 11
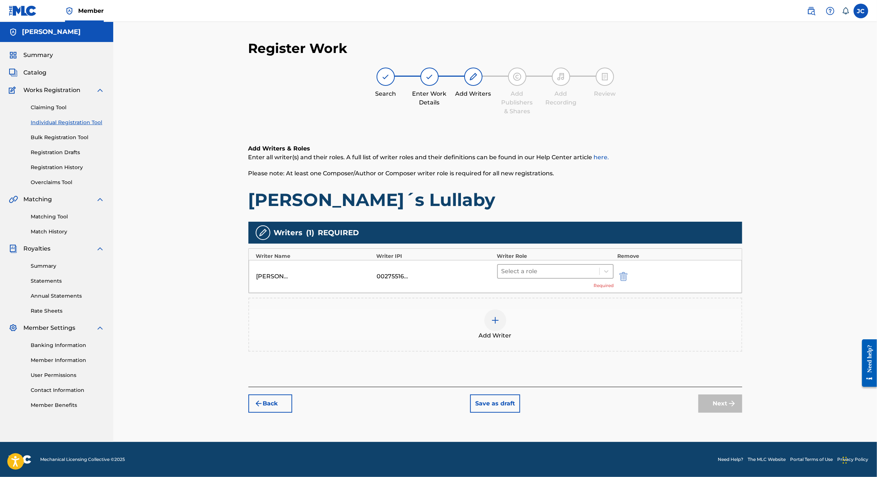
click at [527, 266] on div at bounding box center [549, 271] width 95 height 10
click at [531, 282] on div "Composer/Author" at bounding box center [579, 285] width 141 height 15
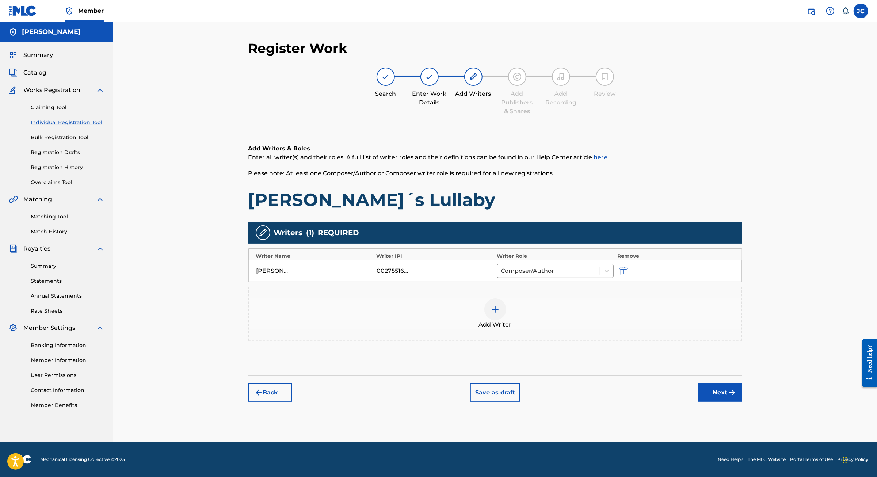
click at [742, 402] on button "Next" at bounding box center [721, 393] width 44 height 18
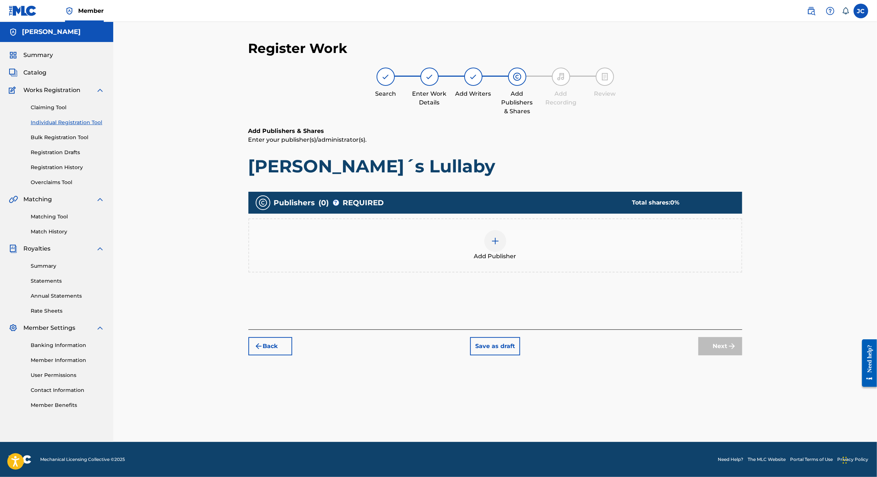
scroll to position [33, 0]
click at [499, 238] on div at bounding box center [495, 241] width 22 height 22
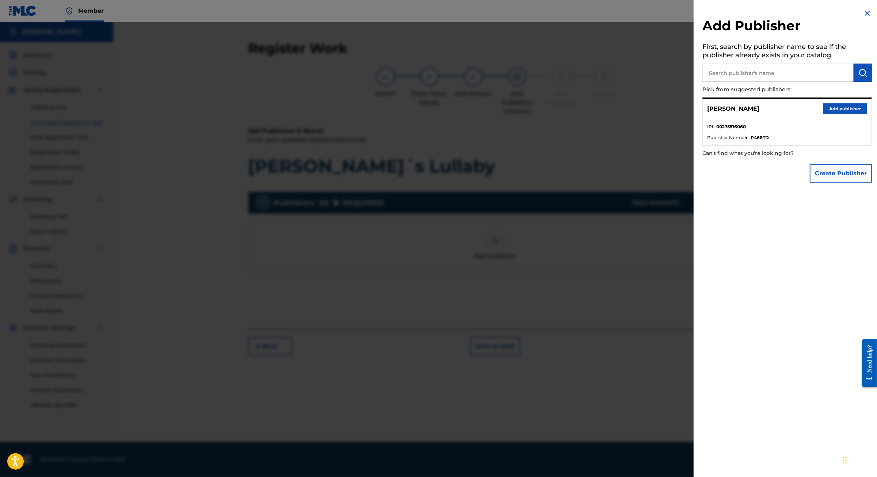
click at [728, 81] on input "text" at bounding box center [778, 73] width 151 height 18
type input "[PERSON_NAME]"
click at [861, 77] on img "submit" at bounding box center [863, 72] width 9 height 9
click at [846, 114] on button "Add publisher" at bounding box center [846, 108] width 44 height 11
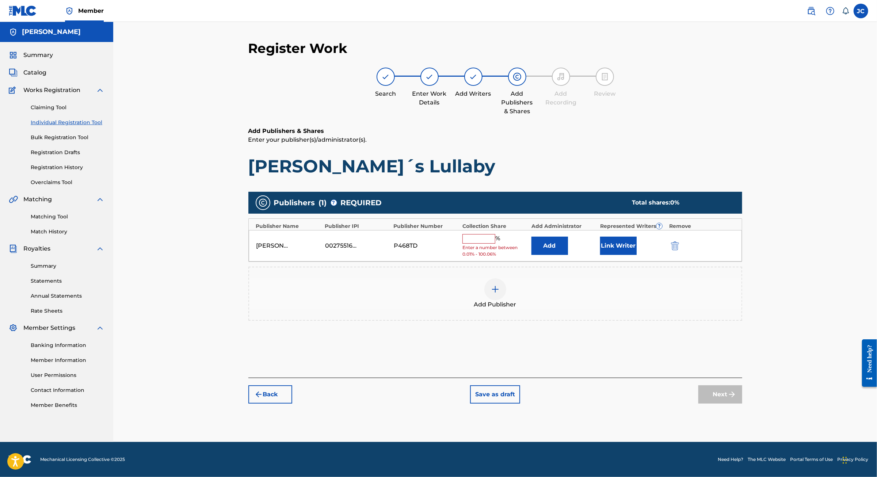
click at [478, 234] on input "text" at bounding box center [479, 238] width 33 height 9
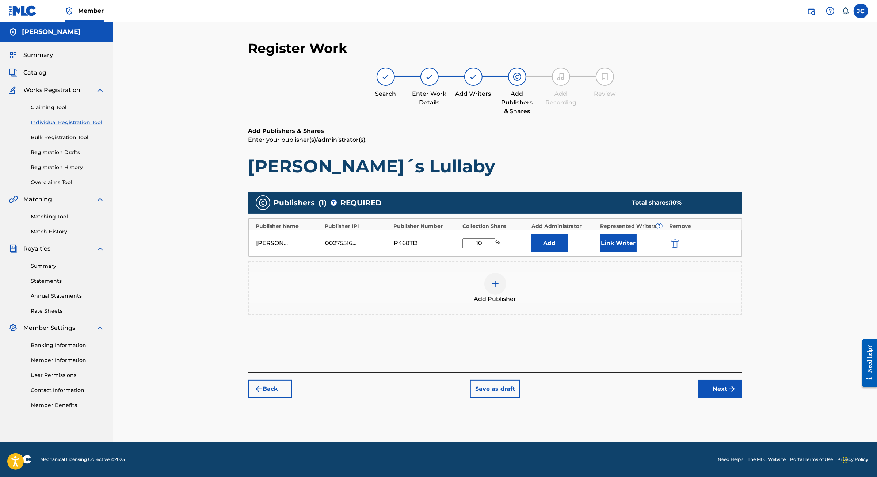
type input "100"
click at [742, 398] on button "Next" at bounding box center [721, 389] width 44 height 18
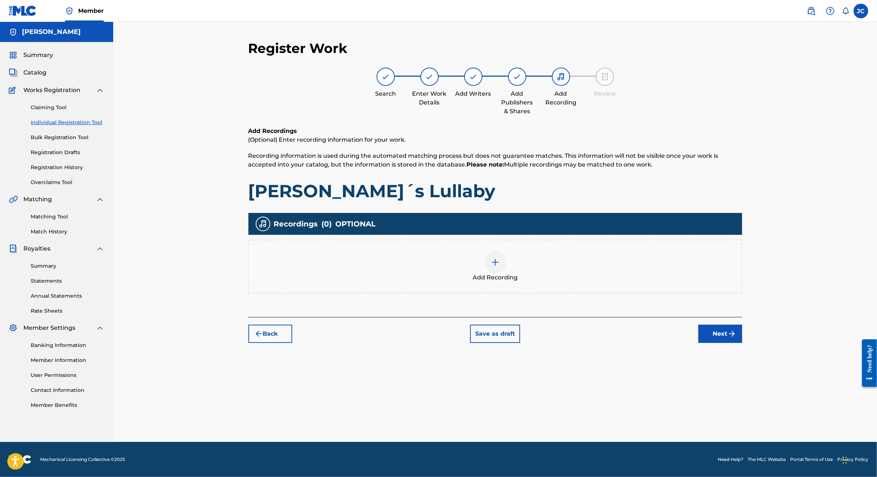
click at [742, 343] on button "Next" at bounding box center [721, 334] width 44 height 18
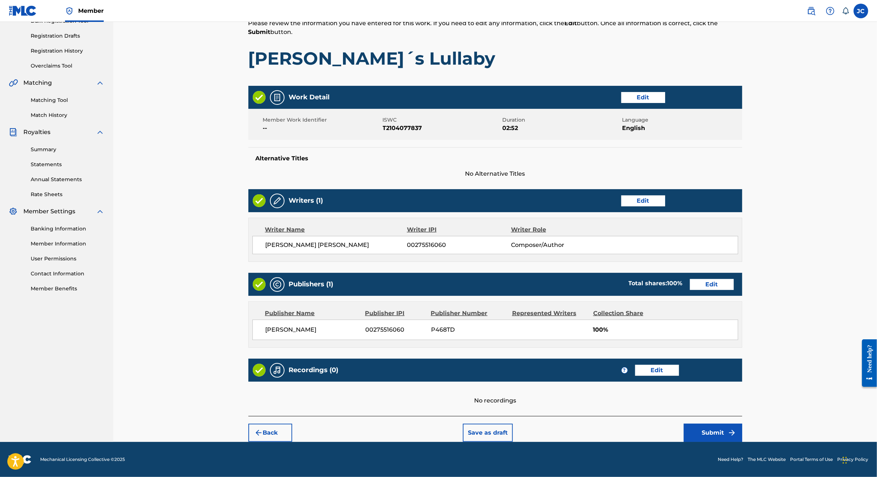
scroll to position [190, 0]
click at [742, 426] on button "Submit" at bounding box center [713, 433] width 58 height 18
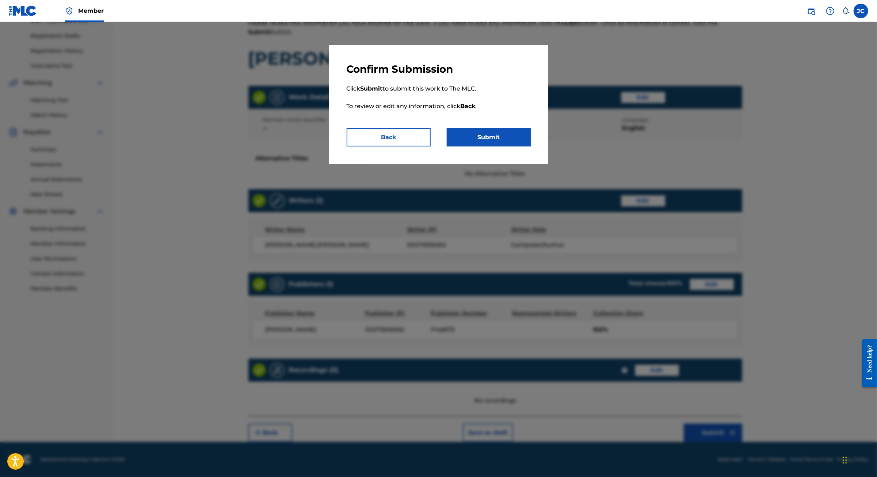
click at [475, 147] on button "Submit" at bounding box center [489, 137] width 84 height 18
